Goal: Navigation & Orientation: Understand site structure

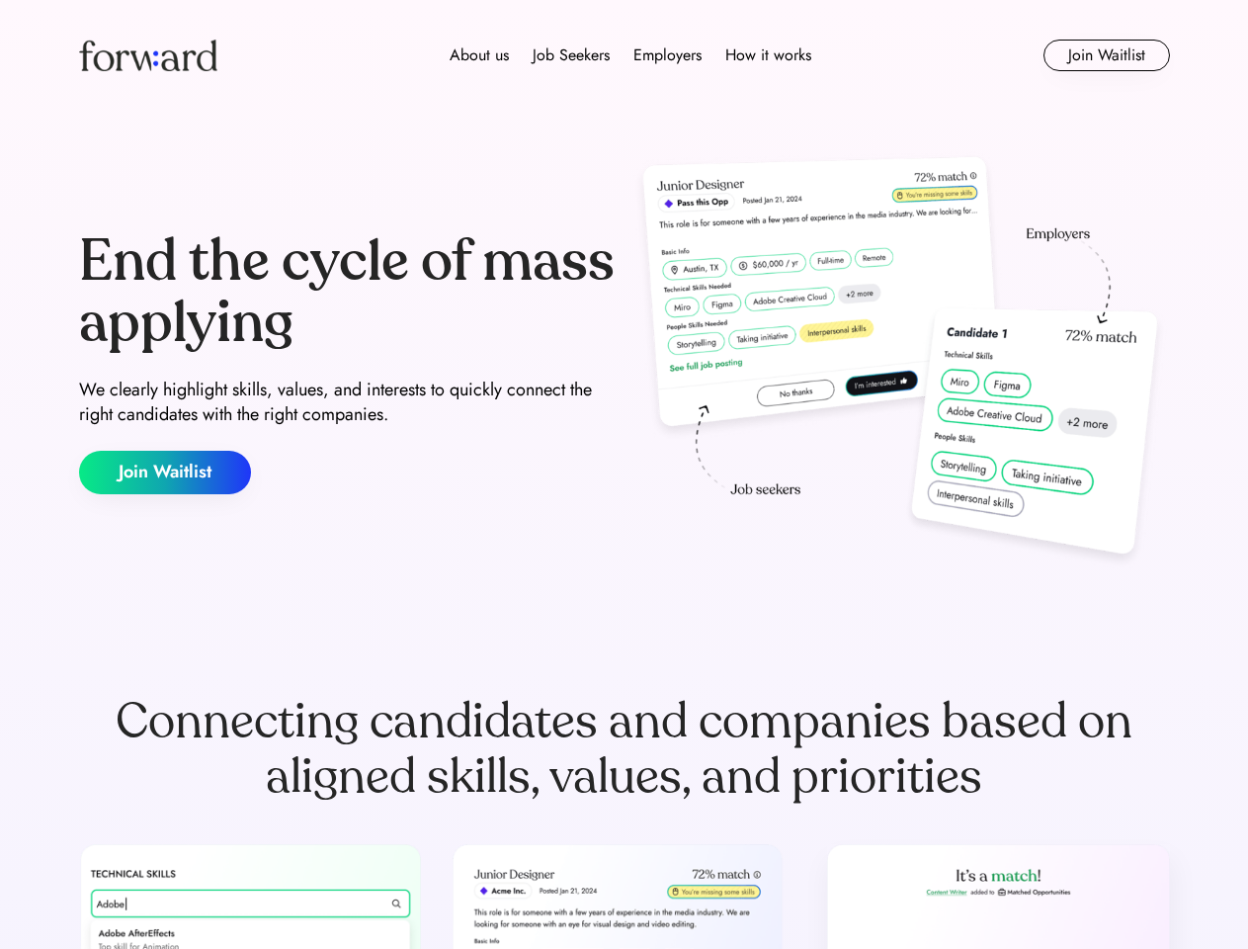
click at [624, 474] on div "End the cycle of mass applying We clearly highlight skills, values, and interes…" at bounding box center [624, 362] width 1091 height 425
click at [625, 55] on div "About us Job Seekers Employers How it works" at bounding box center [630, 55] width 779 height 24
click at [148, 55] on img at bounding box center [148, 56] width 138 height 32
click at [630, 55] on div "About us Job Seekers Employers How it works" at bounding box center [630, 55] width 779 height 24
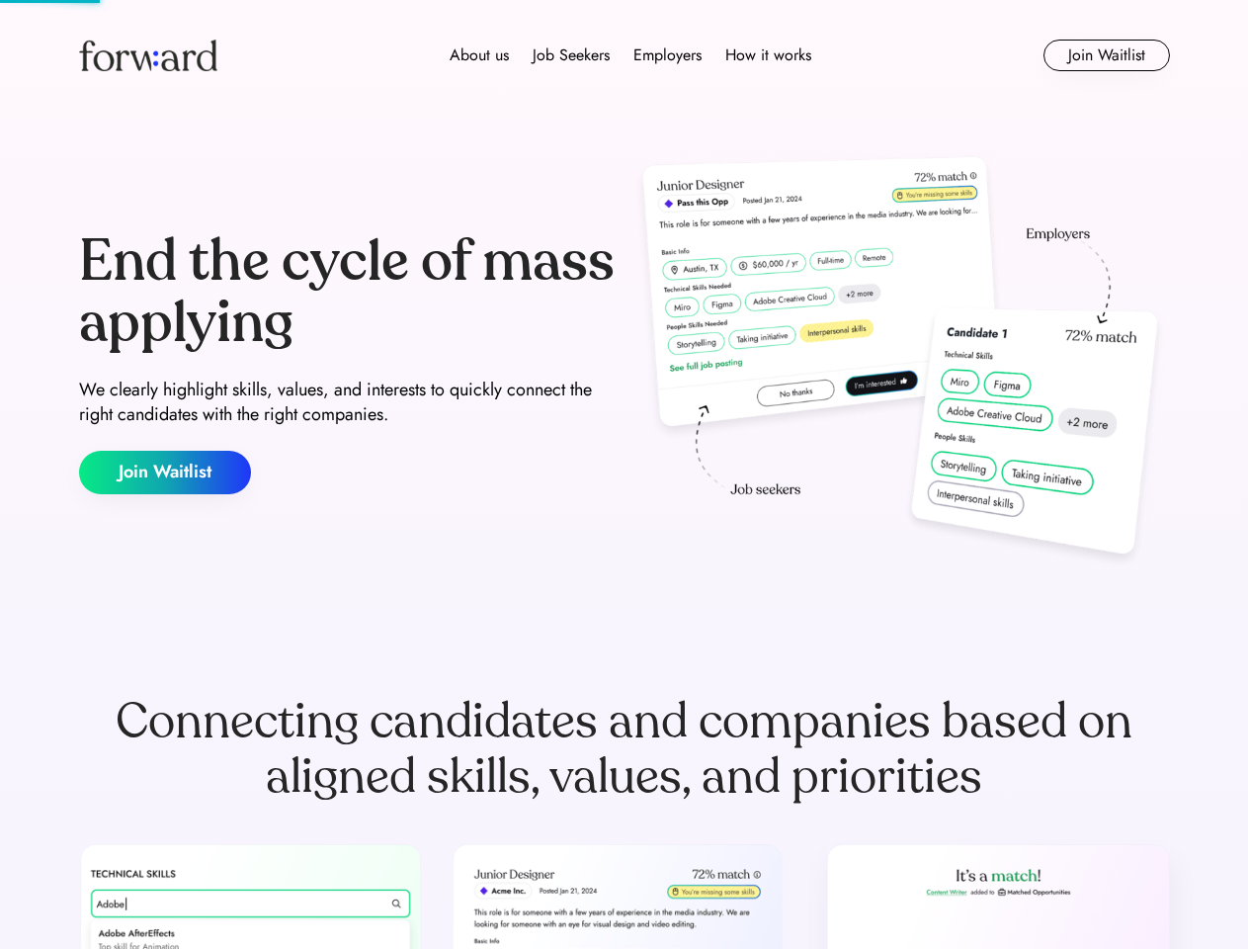
click at [479, 55] on div "About us" at bounding box center [479, 55] width 59 height 24
click at [571, 55] on div "Job Seekers" at bounding box center [571, 55] width 77 height 24
click at [667, 55] on div "Employers" at bounding box center [667, 55] width 68 height 24
click at [767, 55] on div "How it works" at bounding box center [768, 55] width 86 height 24
click at [1106, 55] on button "Join Waitlist" at bounding box center [1107, 56] width 126 height 32
